Goal: Register for event/course

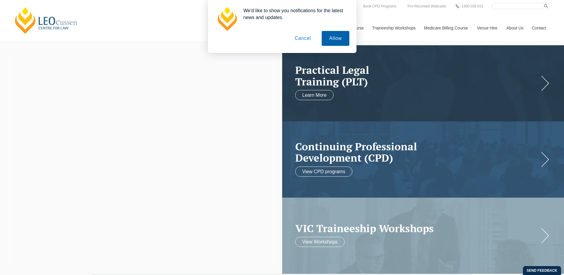
click at [332, 41] on button "Allow" at bounding box center [335, 38] width 27 height 15
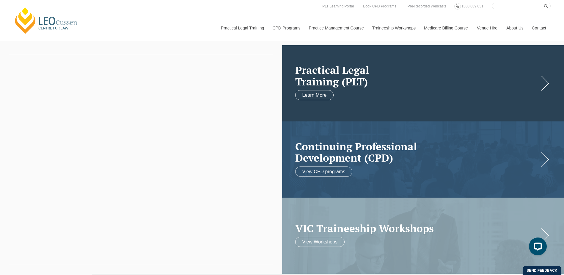
click at [381, 78] on h2 "Practical Legal Training (PLT)" at bounding box center [417, 75] width 244 height 23
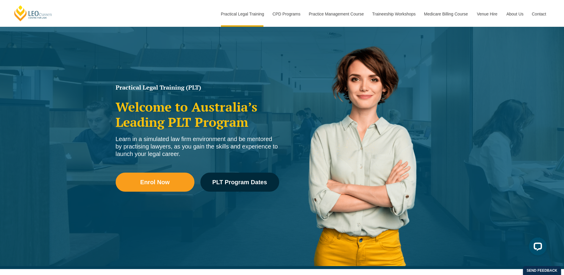
scroll to position [60, 0]
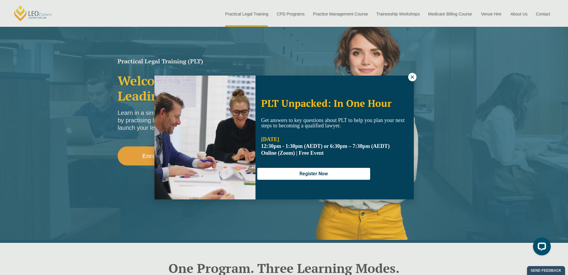
click at [413, 79] on icon at bounding box center [412, 76] width 5 height 5
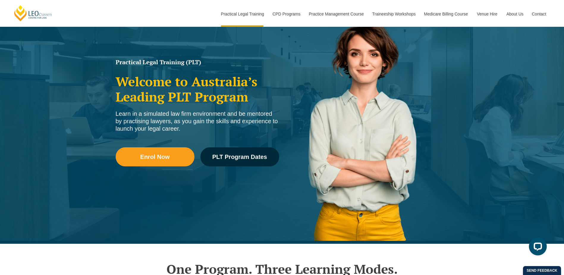
scroll to position [59, 0]
